Goal: Transaction & Acquisition: Purchase product/service

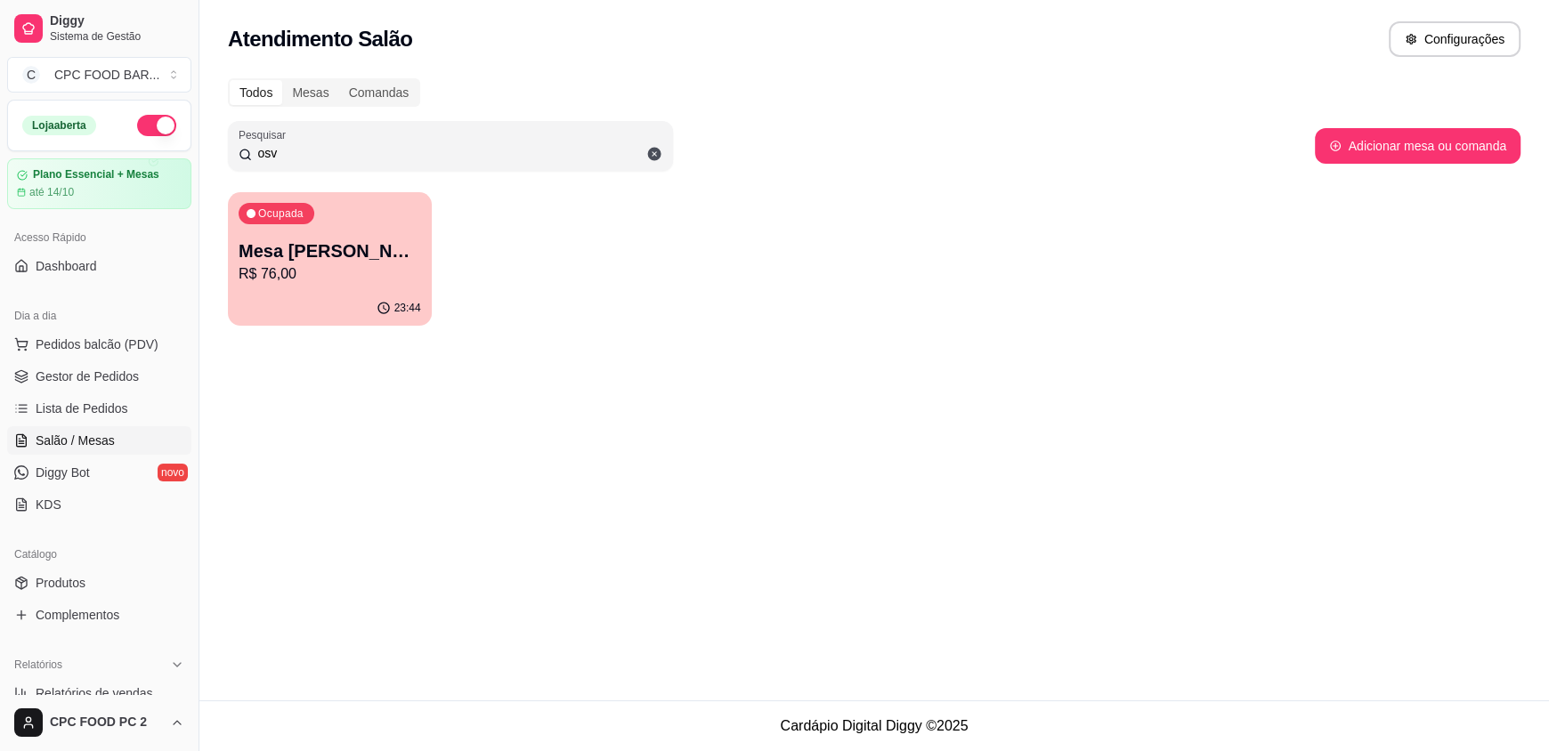
drag, startPoint x: 329, startPoint y: 158, endPoint x: 223, endPoint y: 153, distance: 105.1
click at [223, 153] on div "Todos Mesas Comandas Pesquisar osv Adicionar mesa ou comanda Ocupada Mesa [PERS…" at bounding box center [874, 208] width 1350 height 280
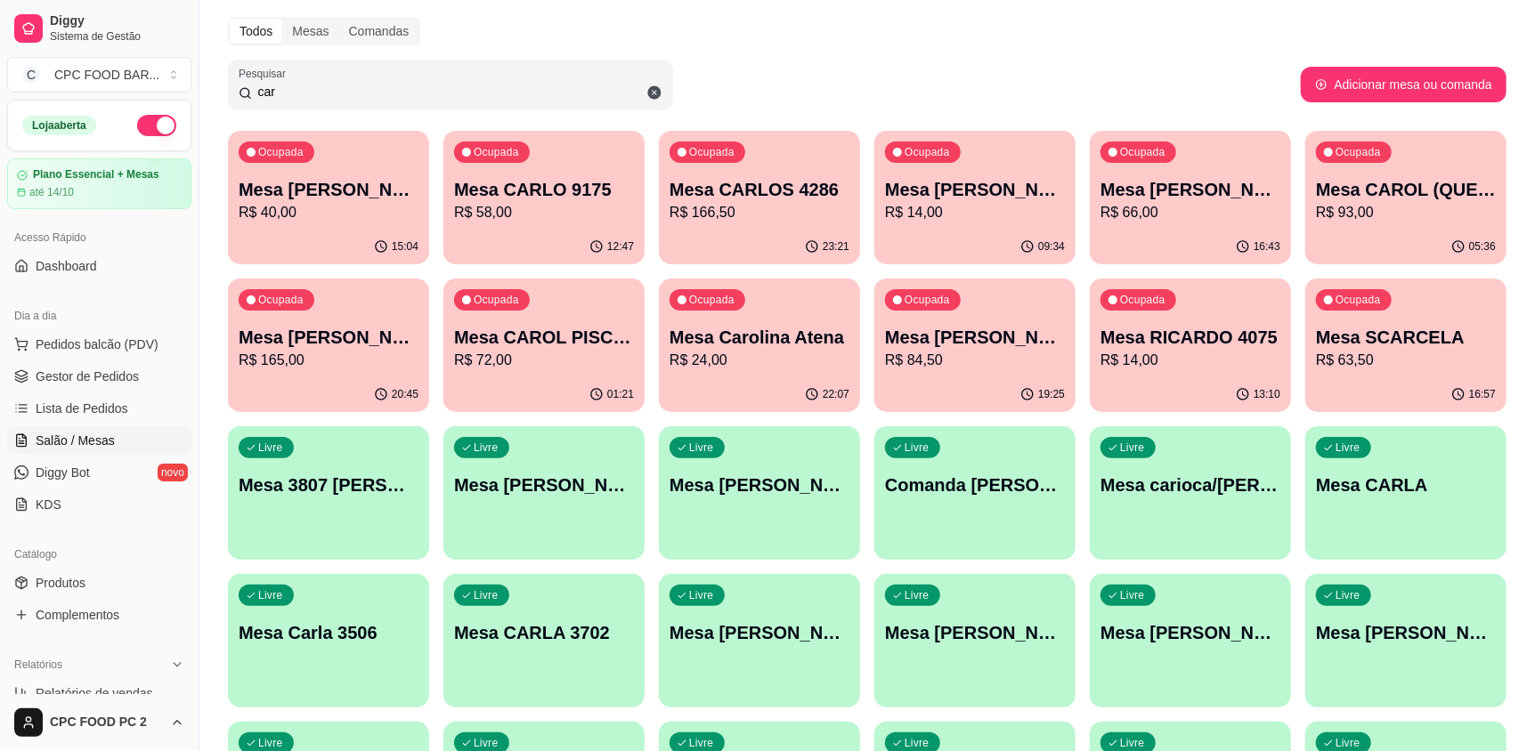
scroll to position [178, 0]
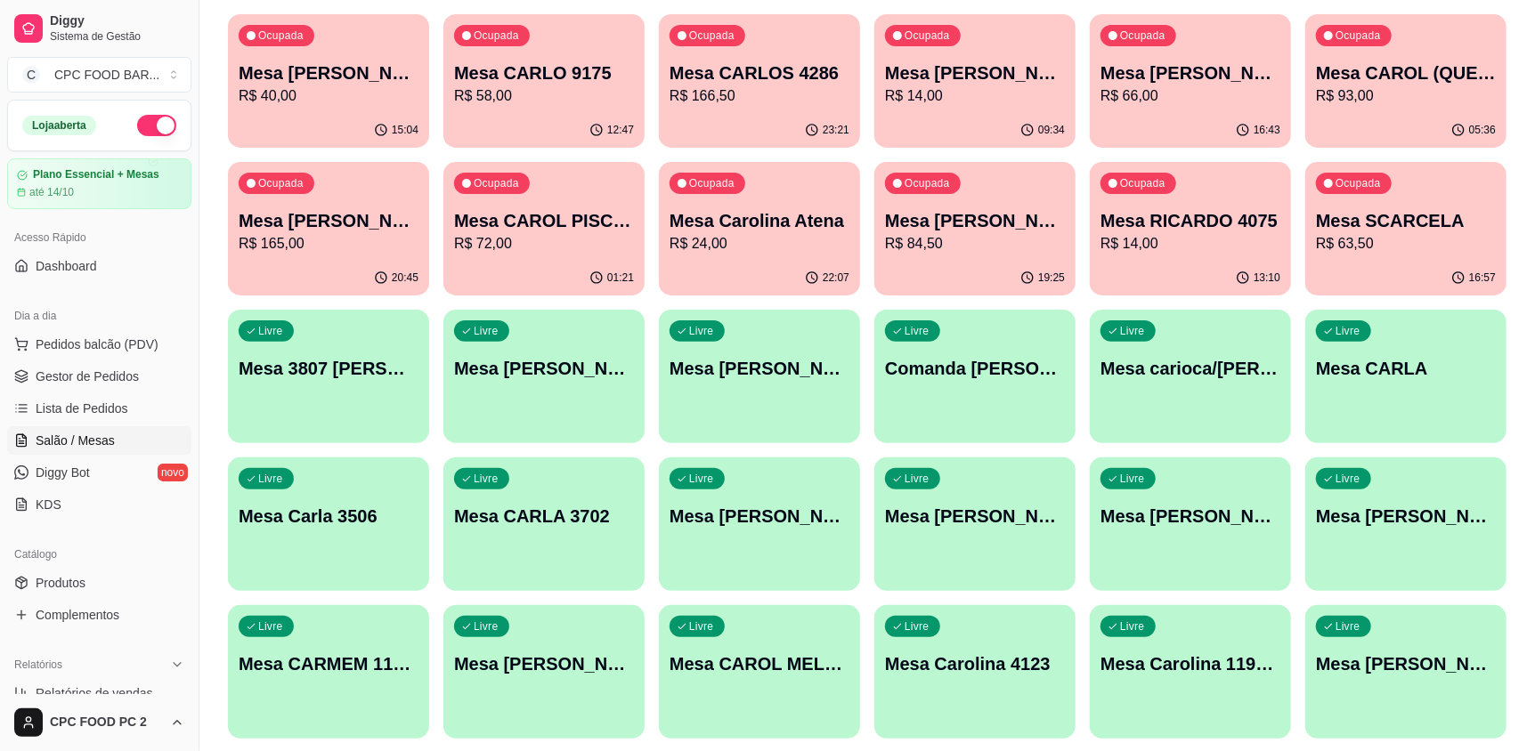
type input "car"
click at [502, 213] on p "Mesa CAROL PISCINA" at bounding box center [544, 221] width 174 height 24
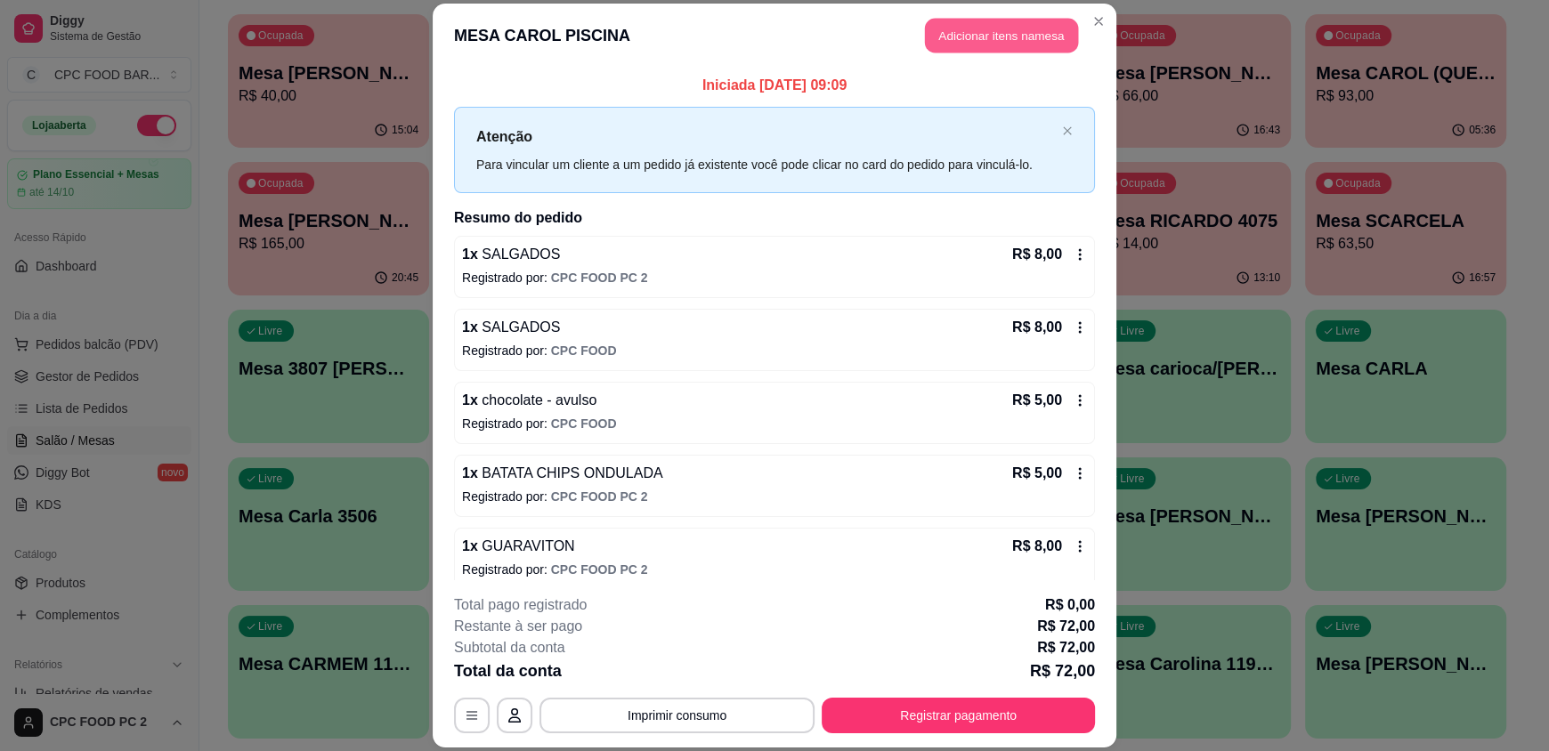
click at [963, 36] on button "Adicionar itens na mesa" at bounding box center [1001, 36] width 153 height 35
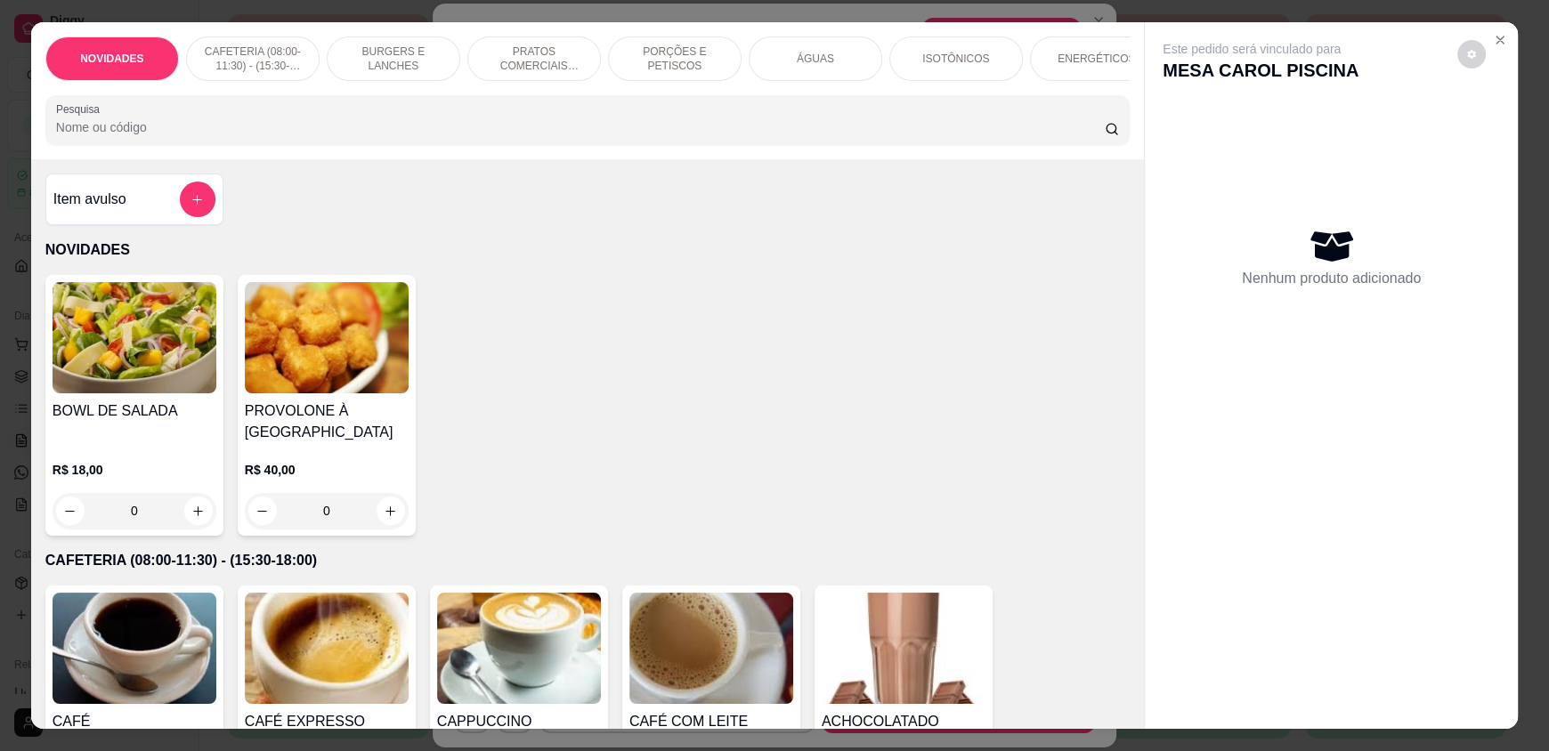
click at [509, 136] on input "Pesquisa" at bounding box center [581, 127] width 1050 height 18
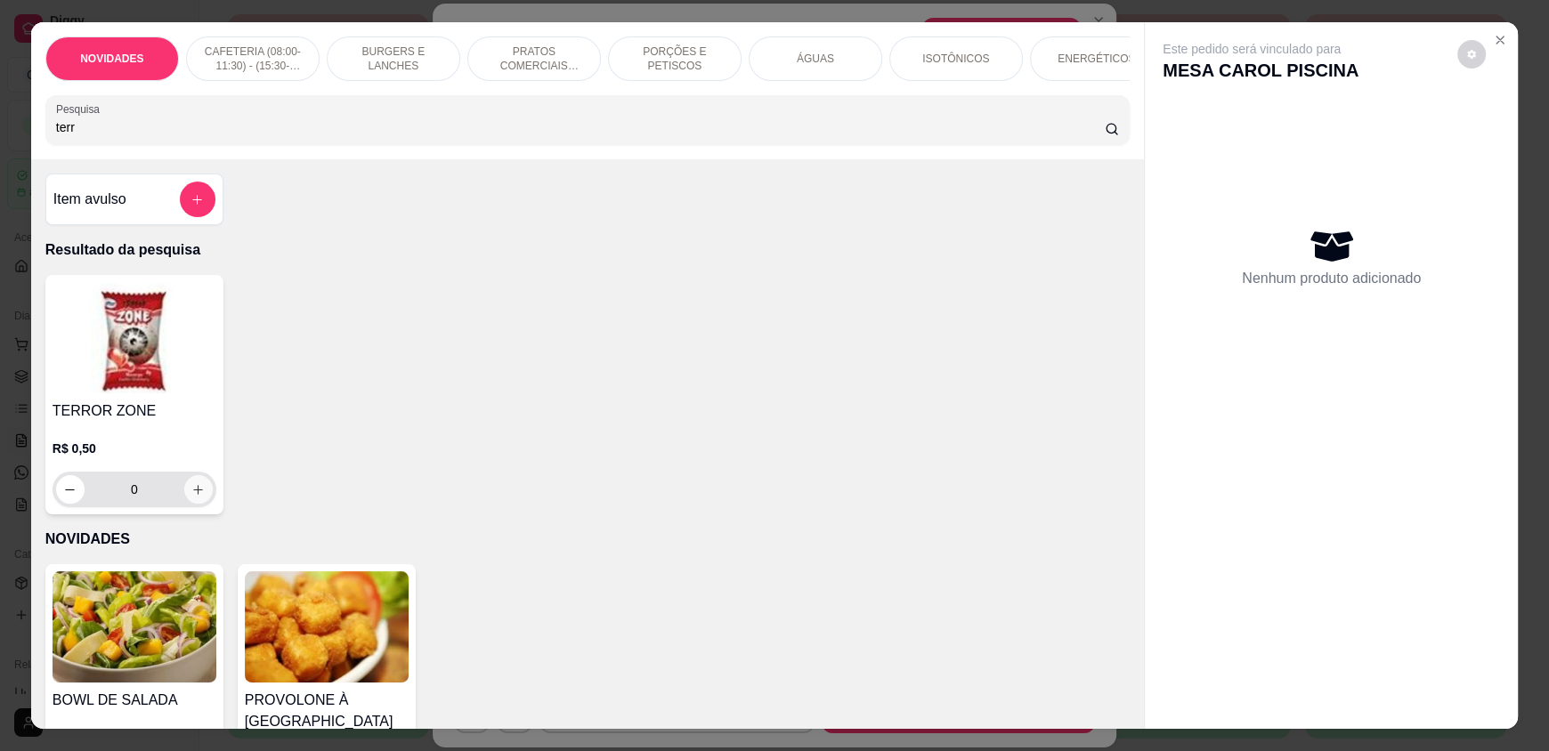
type input "terr"
click at [199, 499] on button "increase-product-quantity" at bounding box center [198, 490] width 28 height 28
type input "1"
click at [199, 499] on button "increase-product-quantity" at bounding box center [198, 490] width 28 height 28
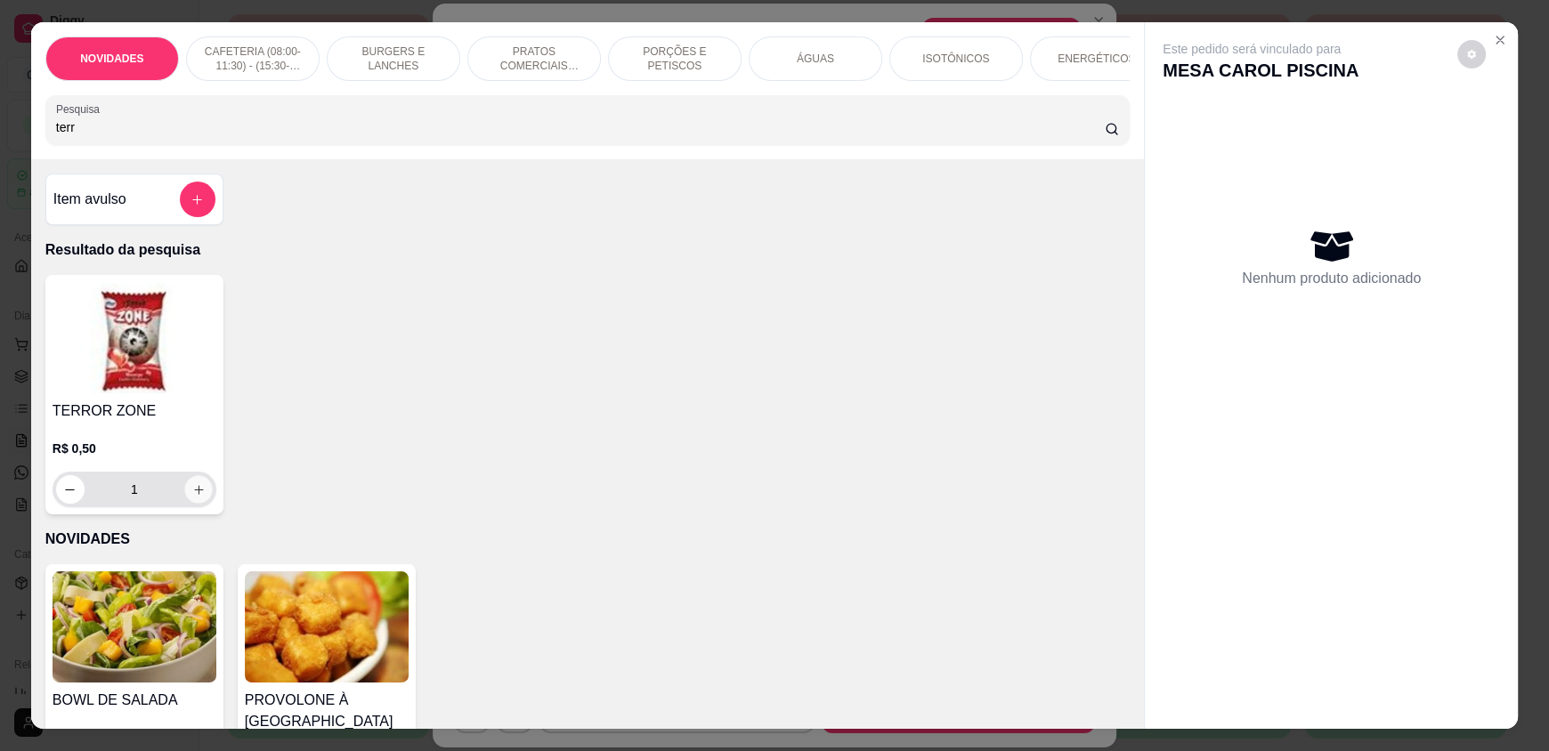
type input "2"
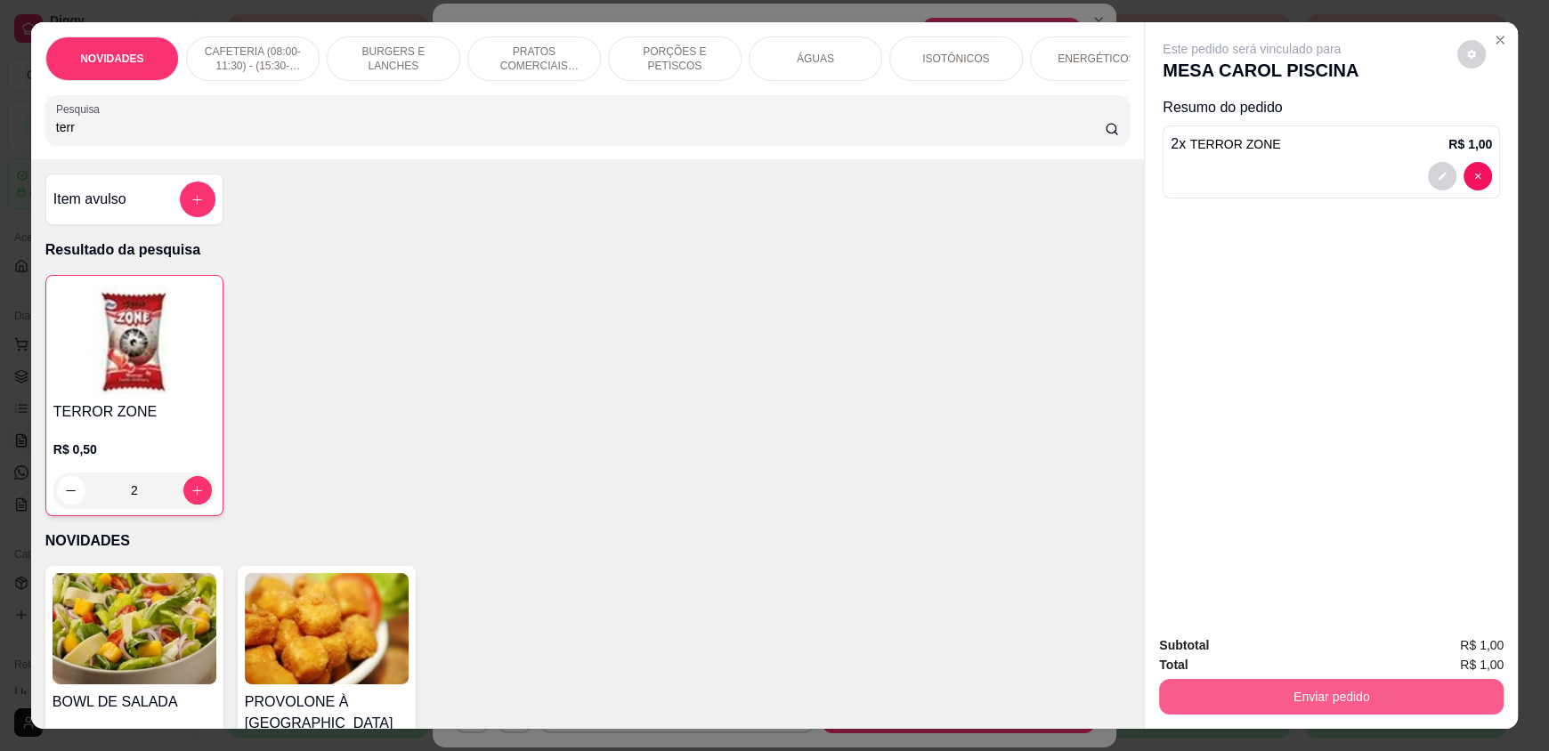
click at [1304, 700] on button "Enviar pedido" at bounding box center [1331, 697] width 345 height 36
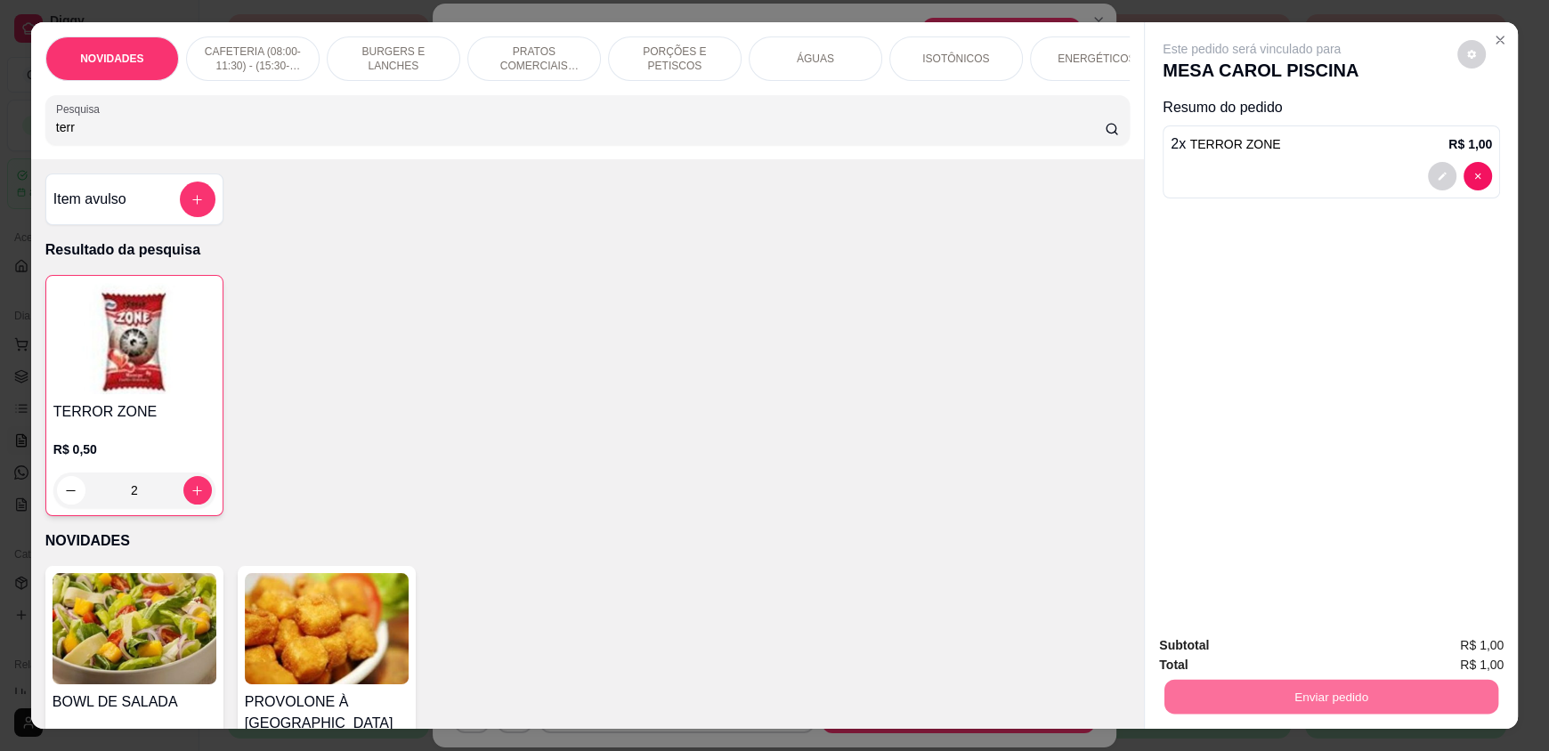
click at [1285, 656] on button "Não registrar e enviar pedido" at bounding box center [1272, 654] width 185 height 34
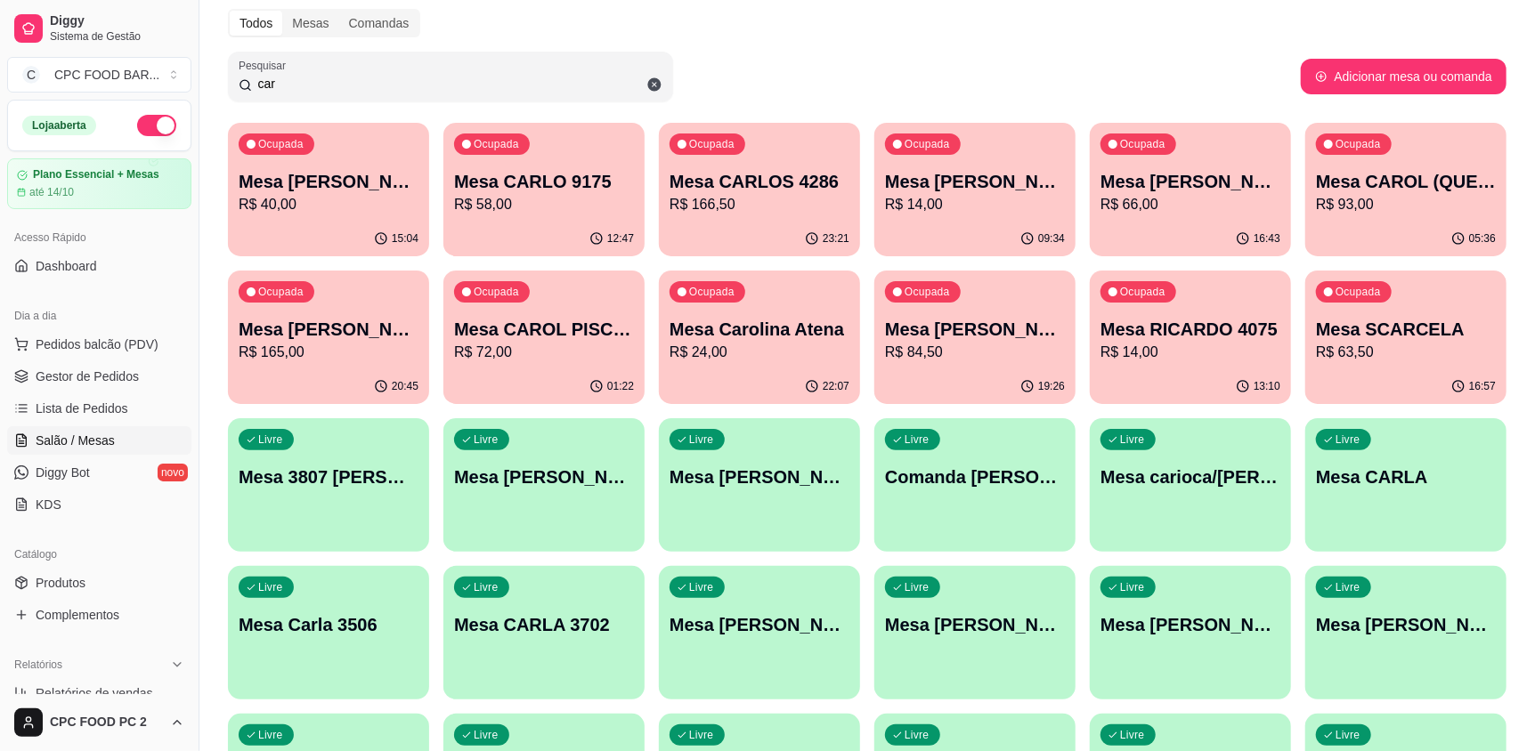
scroll to position [0, 0]
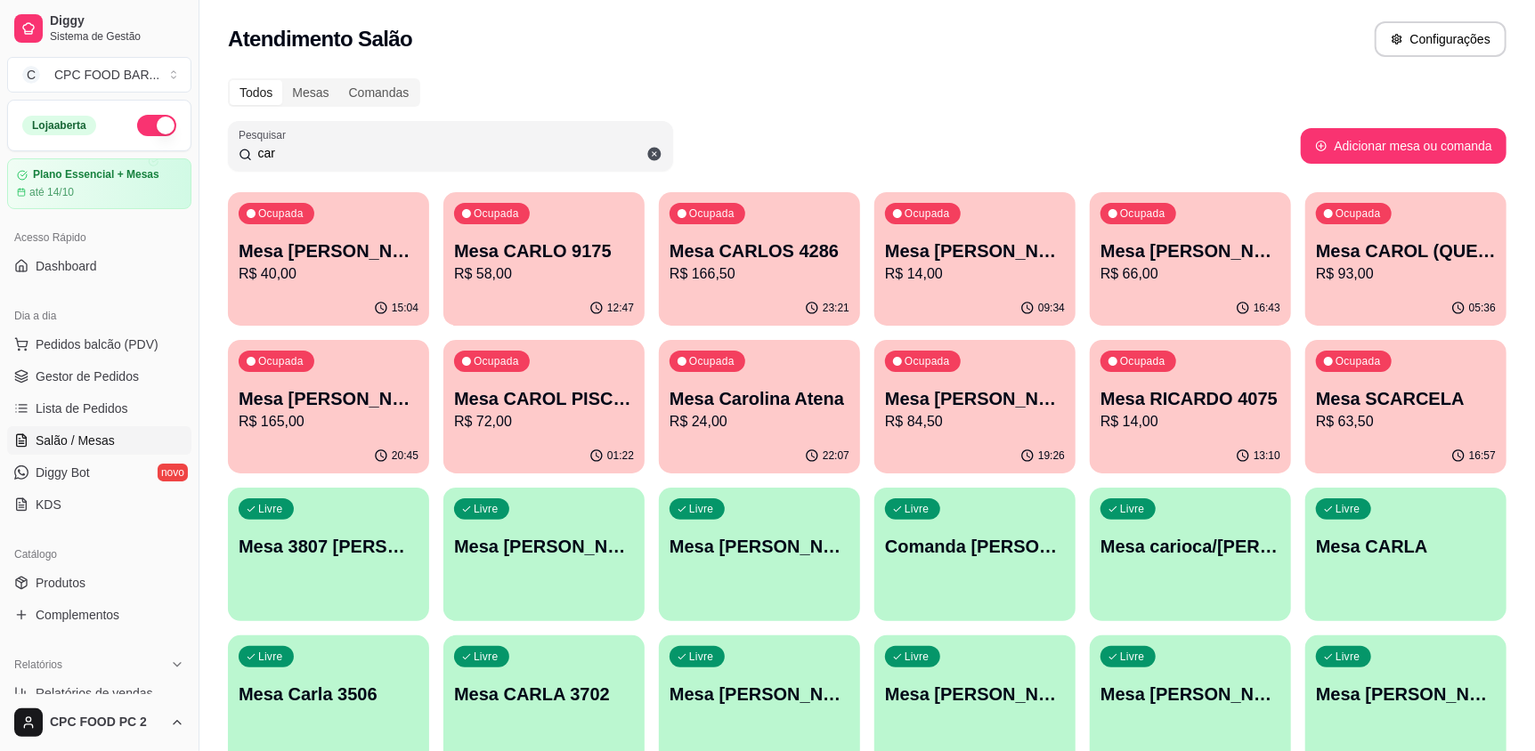
click at [576, 63] on div "Atendimento Salão Configurações" at bounding box center [866, 34] width 1335 height 68
drag, startPoint x: 278, startPoint y: 152, endPoint x: 220, endPoint y: 153, distance: 57.9
click at [220, 153] on div "Todos Mesas Comandas Pesquisar car Adicionar mesa ou comanda Ocupada Mesa [PERS…" at bounding box center [866, 725] width 1335 height 1314
